Goal: Task Accomplishment & Management: Manage account settings

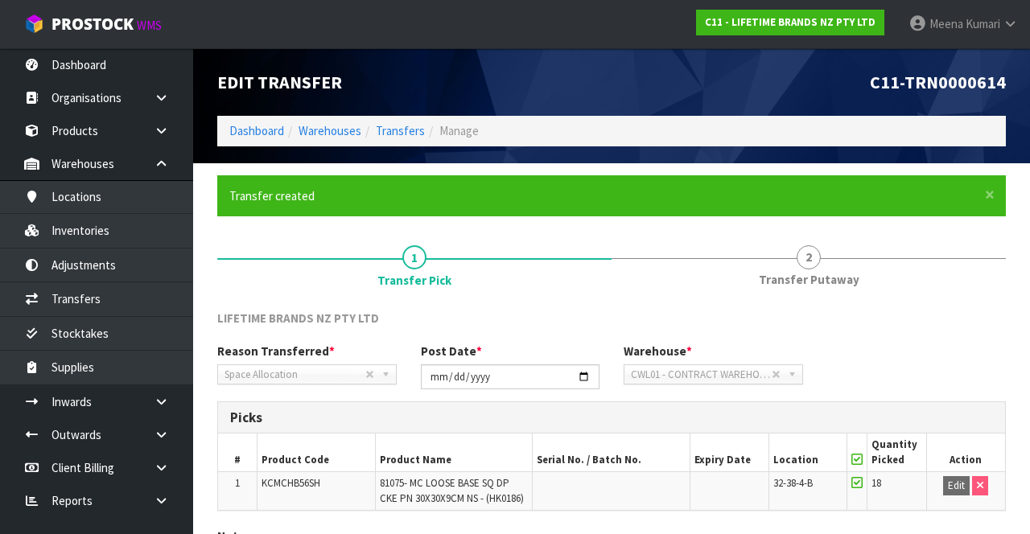
click at [984, 31] on span "Kumari" at bounding box center [982, 23] width 35 height 15
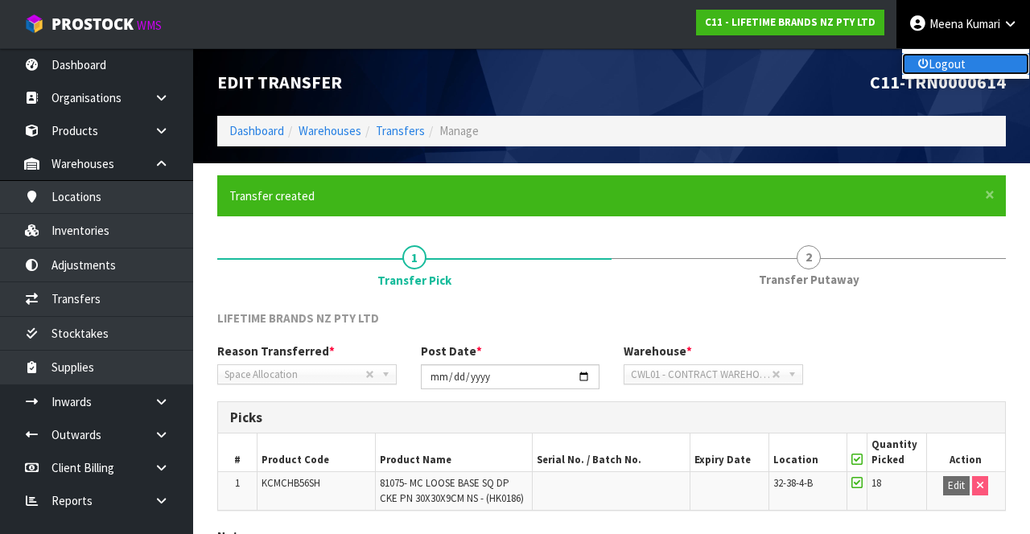
click at [965, 68] on link "Logout" at bounding box center [965, 64] width 127 height 22
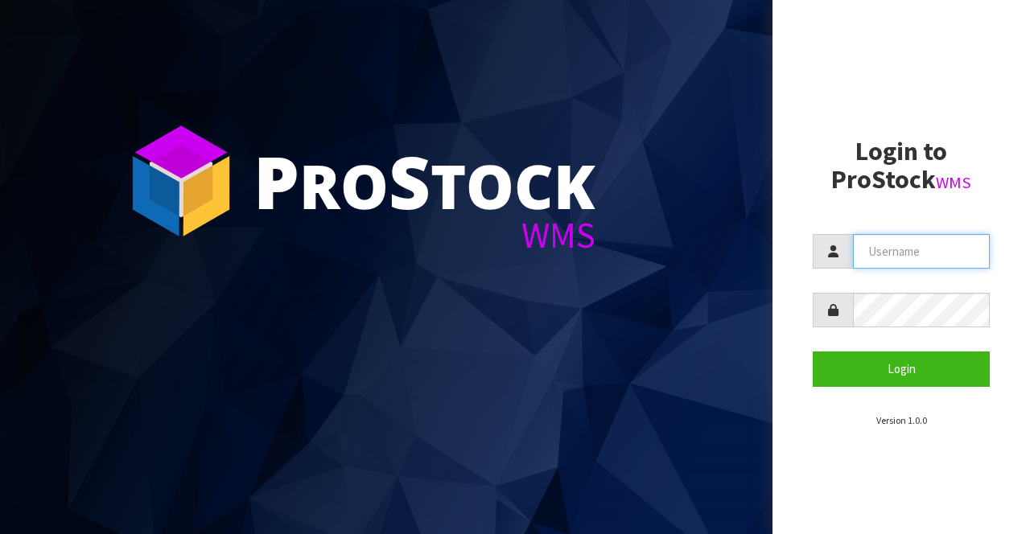
click at [927, 266] on input "text" at bounding box center [921, 251] width 137 height 35
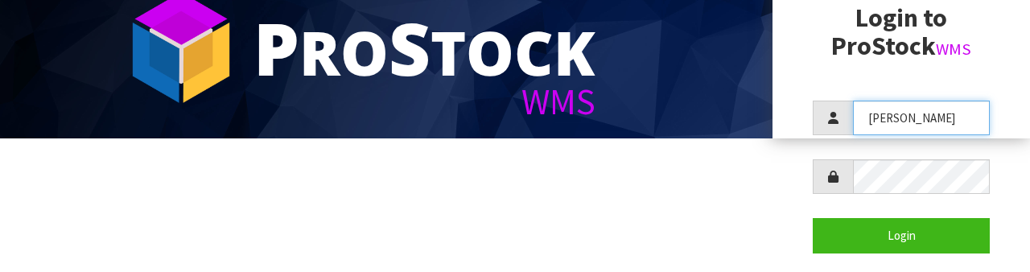
scroll to position [150, 0]
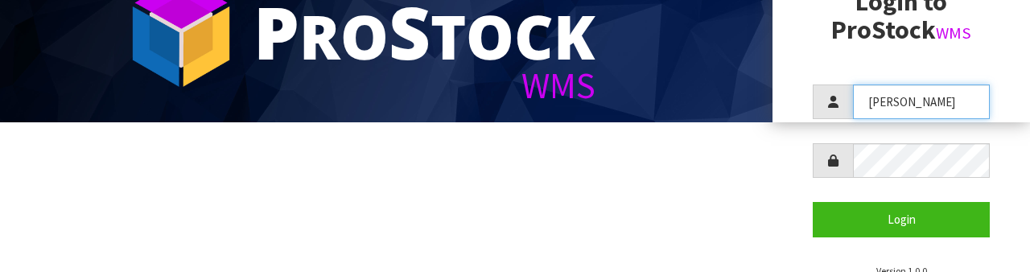
type input "Raj"
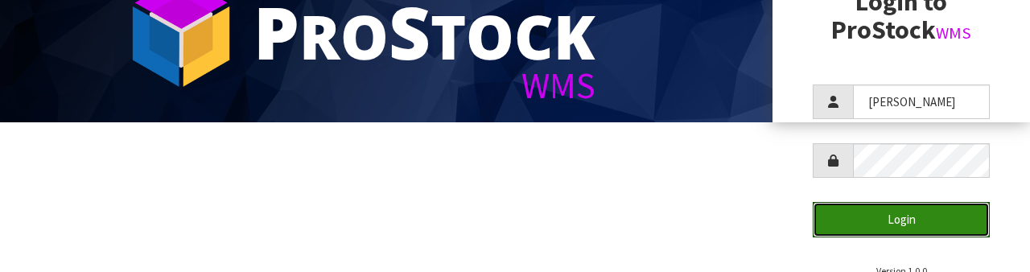
click at [927, 208] on button "Login" at bounding box center [900, 219] width 177 height 35
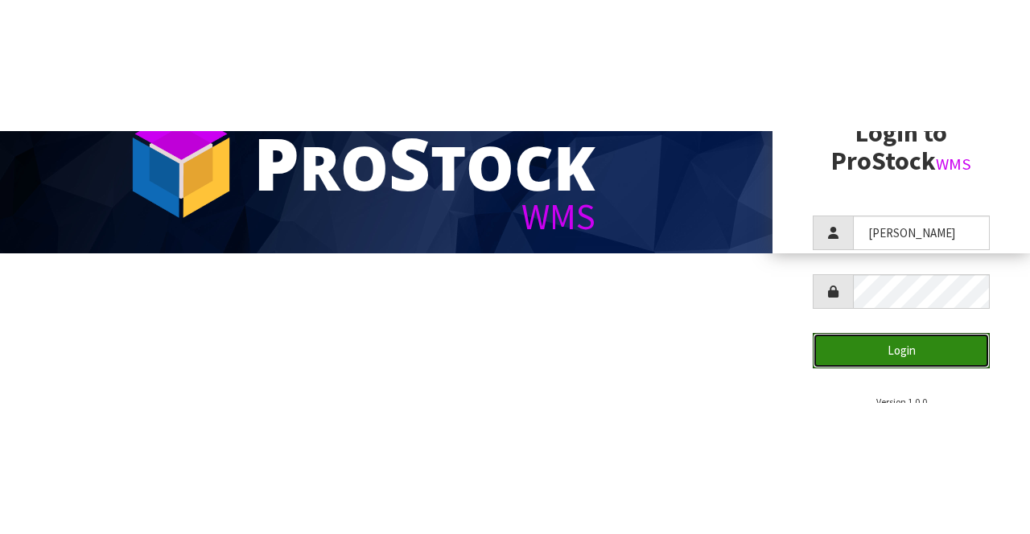
scroll to position [0, 0]
